Goal: Find specific page/section: Find specific page/section

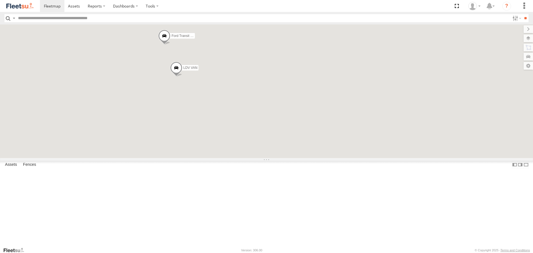
drag, startPoint x: 193, startPoint y: 87, endPoint x: 209, endPoint y: 90, distance: 16.5
click at [206, 92] on div "LDV VAN Ford Transit 2019" at bounding box center [266, 90] width 533 height 133
drag, startPoint x: 210, startPoint y: 89, endPoint x: 215, endPoint y: 97, distance: 10.0
click at [215, 97] on div "LDV VAN Ford Transit 2019" at bounding box center [266, 90] width 533 height 133
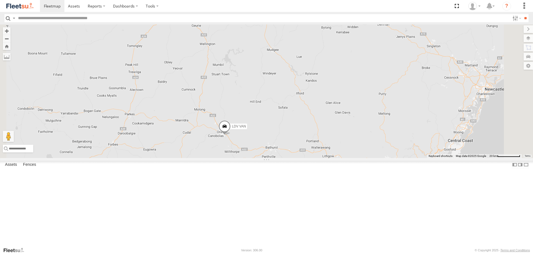
drag, startPoint x: 288, startPoint y: 114, endPoint x: 326, endPoint y: 77, distance: 53.0
click at [326, 77] on div "LDV VAN Ford Transit 2019" at bounding box center [266, 90] width 533 height 133
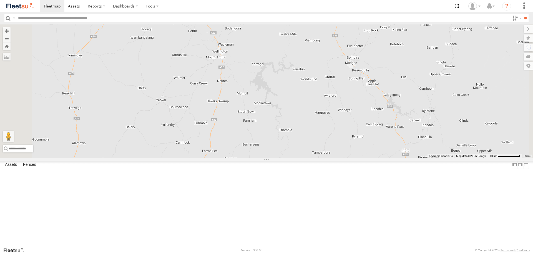
drag, startPoint x: 246, startPoint y: 64, endPoint x: 242, endPoint y: 119, distance: 55.2
click at [243, 120] on div "LDV VAN Ford Transit 2019" at bounding box center [266, 90] width 533 height 133
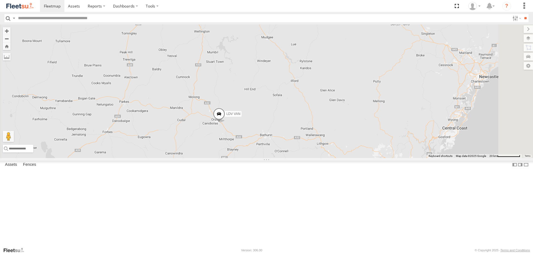
drag, startPoint x: 276, startPoint y: 116, endPoint x: 302, endPoint y: 86, distance: 39.6
click at [302, 87] on div "LDV VAN Ford Transit 2019" at bounding box center [266, 90] width 533 height 133
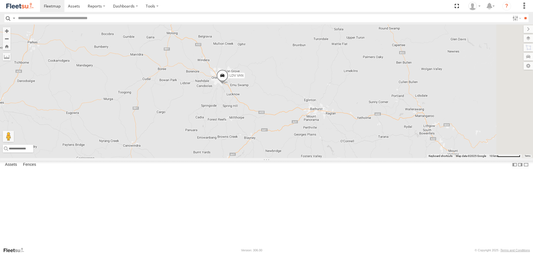
drag, startPoint x: 281, startPoint y: 43, endPoint x: 279, endPoint y: 128, distance: 84.7
click at [284, 132] on div "LDV VAN Ford Transit 2019" at bounding box center [266, 90] width 533 height 133
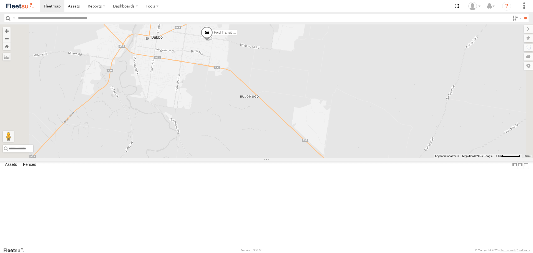
drag, startPoint x: 296, startPoint y: 91, endPoint x: 295, endPoint y: 98, distance: 6.7
click at [295, 98] on div "LDV VAN Ford Transit 2019" at bounding box center [266, 90] width 533 height 133
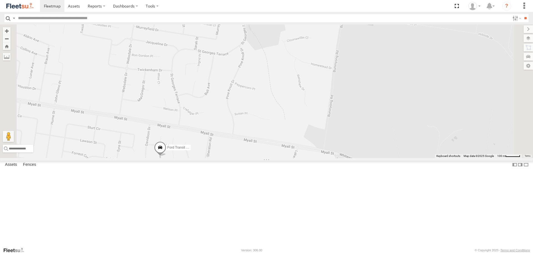
drag, startPoint x: 259, startPoint y: 109, endPoint x: 355, endPoint y: 86, distance: 98.8
click at [352, 89] on div "LDV VAN Ford Transit 2019" at bounding box center [266, 90] width 533 height 133
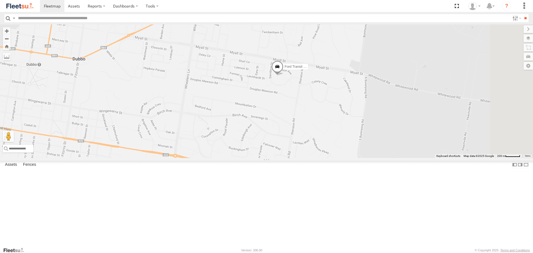
drag, startPoint x: 397, startPoint y: 120, endPoint x: 322, endPoint y: 127, distance: 75.9
click at [323, 127] on div "LDV VAN Ford Transit 2019" at bounding box center [266, 90] width 533 height 133
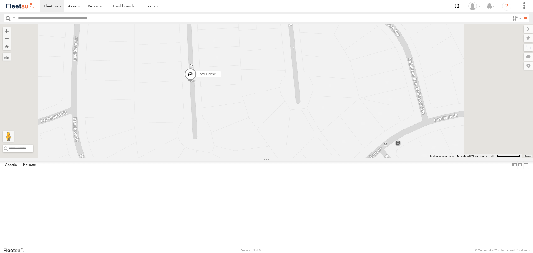
drag, startPoint x: 285, startPoint y: 102, endPoint x: 285, endPoint y: 145, distance: 42.8
click at [285, 146] on div "LDV VAN Ford Transit 2019" at bounding box center [266, 90] width 533 height 133
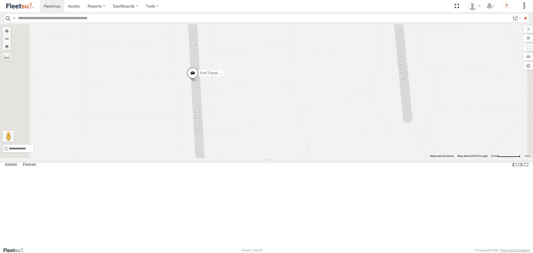
click at [0, 0] on div "All Assets" at bounding box center [0, 0] width 0 height 0
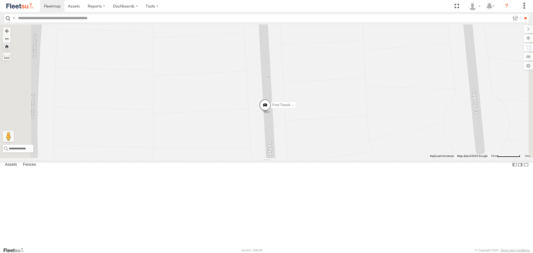
drag, startPoint x: 332, startPoint y: 136, endPoint x: 315, endPoint y: 64, distance: 74.0
click at [315, 66] on div "Ford Transit 2019" at bounding box center [266, 90] width 533 height 133
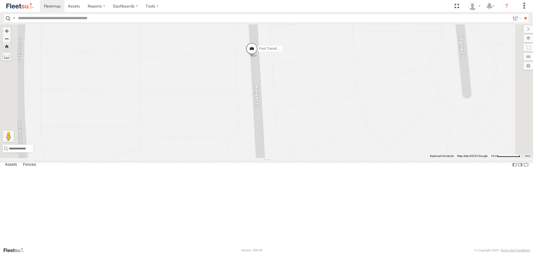
click at [282, 52] on label "Ford Transit 2019" at bounding box center [269, 49] width 28 height 6
click at [270, 131] on div "Ford Transit 2019 Ford Transit 2019 -32.24657 , 148.64512 South 4 13:02:22 [DAT…" at bounding box center [266, 90] width 533 height 133
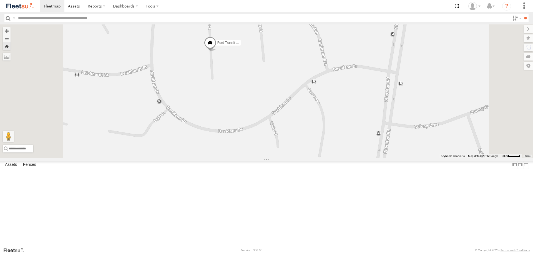
drag, startPoint x: 263, startPoint y: 96, endPoint x: 260, endPoint y: 102, distance: 6.9
click at [262, 101] on div "Ford Transit 2019" at bounding box center [266, 90] width 533 height 133
